Goal: Task Accomplishment & Management: Use online tool/utility

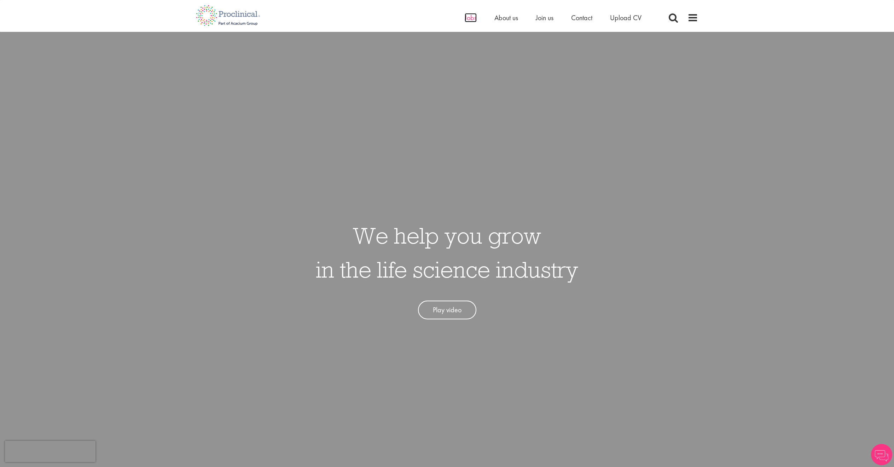
click at [472, 17] on span "Jobs" at bounding box center [471, 17] width 12 height 9
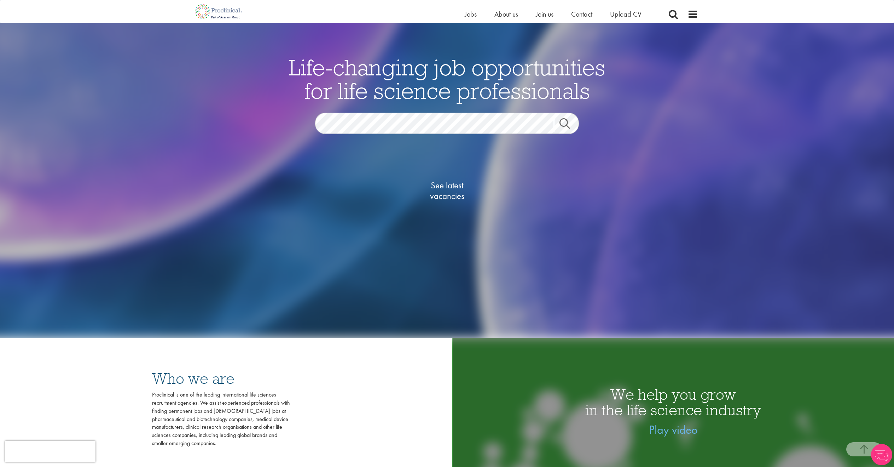
scroll to position [185, 0]
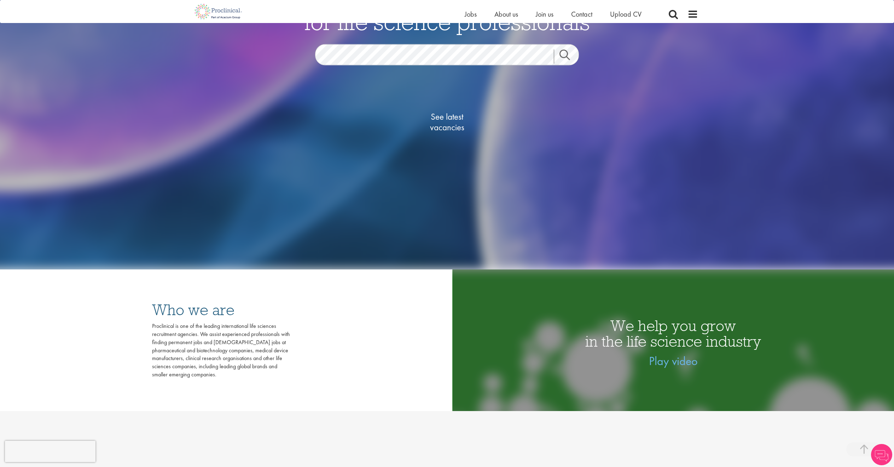
click at [451, 130] on span "See latest vacancies" at bounding box center [447, 121] width 71 height 21
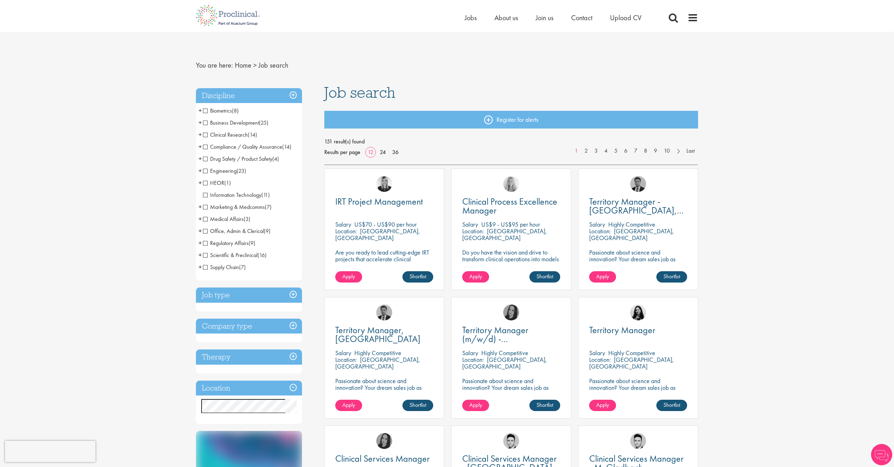
click at [295, 388] on h3 "Location" at bounding box center [249, 387] width 106 height 15
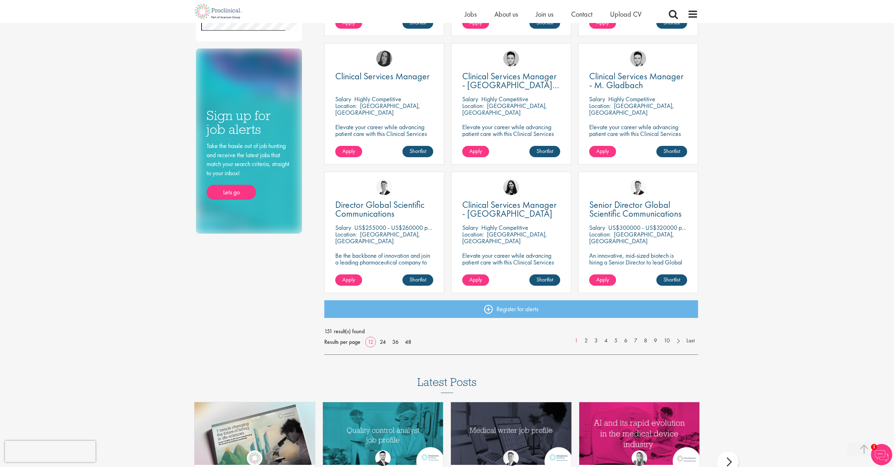
scroll to position [511, 0]
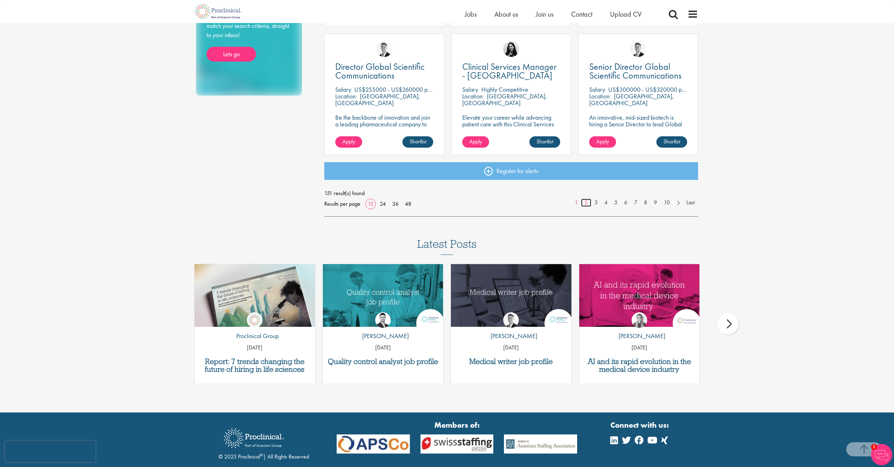
click at [584, 204] on link "2" at bounding box center [586, 202] width 10 height 8
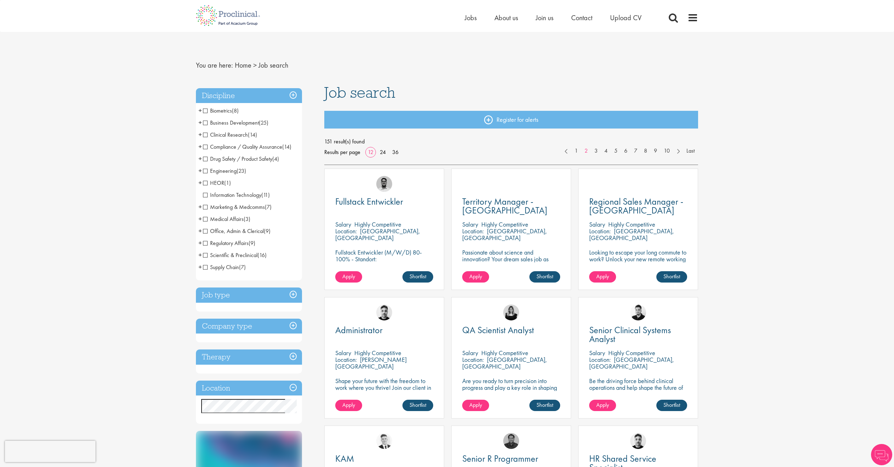
click at [206, 146] on span "Compliance / Quality Assurance" at bounding box center [242, 146] width 79 height 7
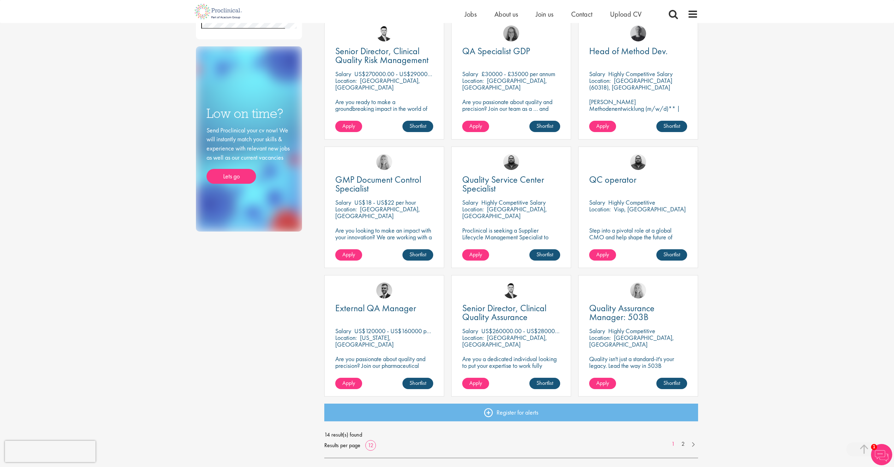
scroll to position [337, 0]
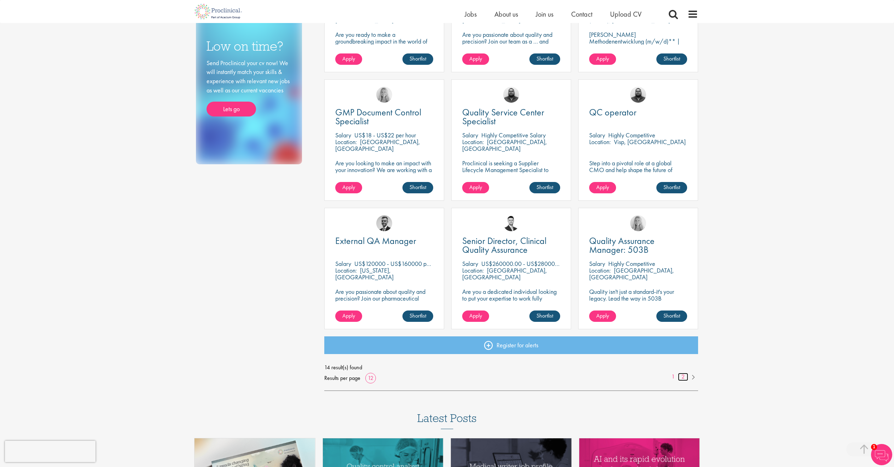
click at [685, 374] on link "2" at bounding box center [683, 377] width 10 height 8
